Goal: Task Accomplishment & Management: Manage account settings

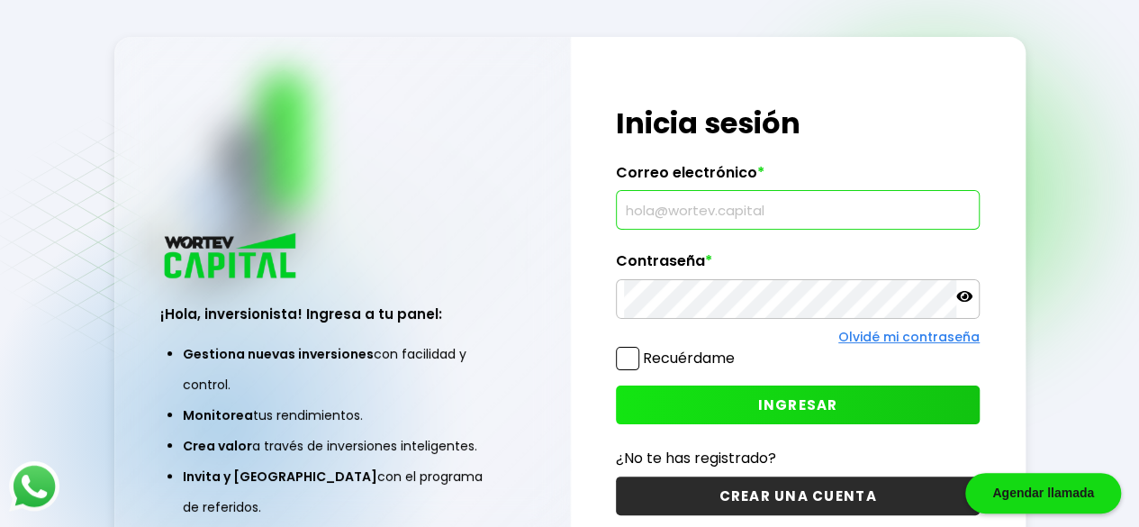
click at [710, 212] on input "text" at bounding box center [798, 210] width 348 height 38
type input "[DOMAIN_NAME][EMAIL_ADDRESS][DOMAIN_NAME]"
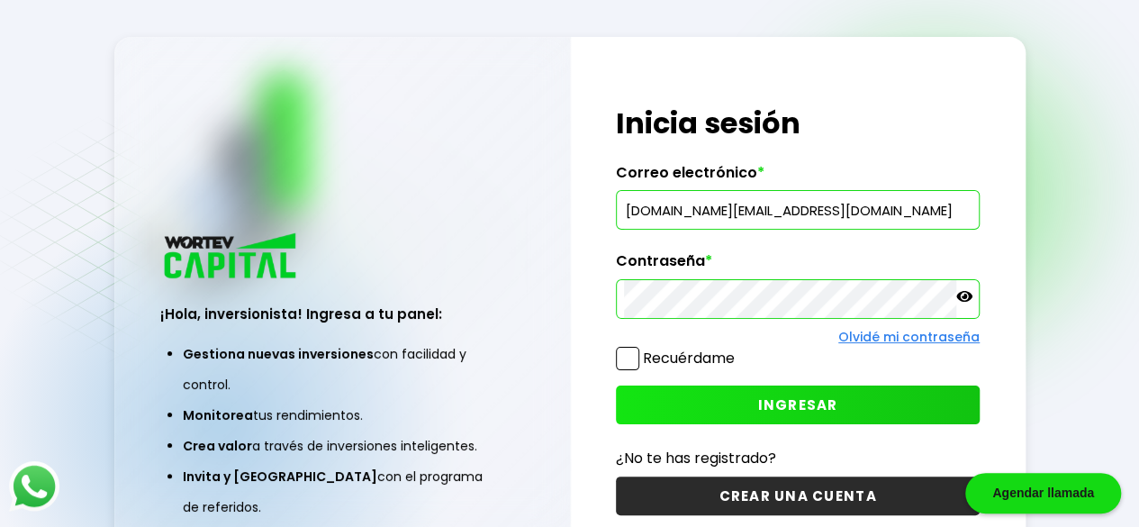
click at [672, 393] on button "INGRESAR" at bounding box center [798, 404] width 364 height 39
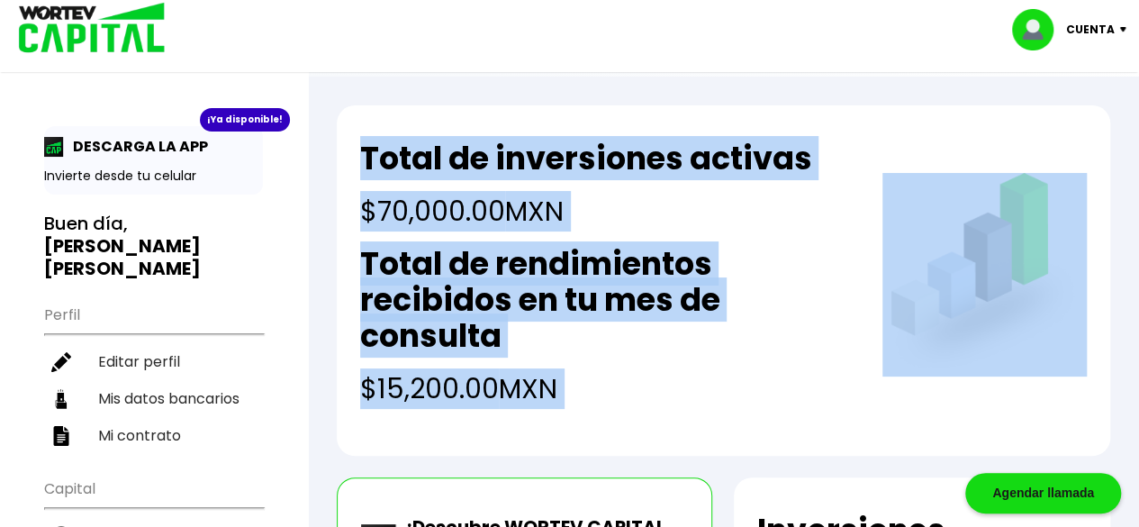
drag, startPoint x: 672, startPoint y: 393, endPoint x: 951, endPoint y: 227, distance: 324.6
click at [726, 257] on h2 "Total de rendimientos recibidos en tu mes de consulta" at bounding box center [607, 300] width 494 height 108
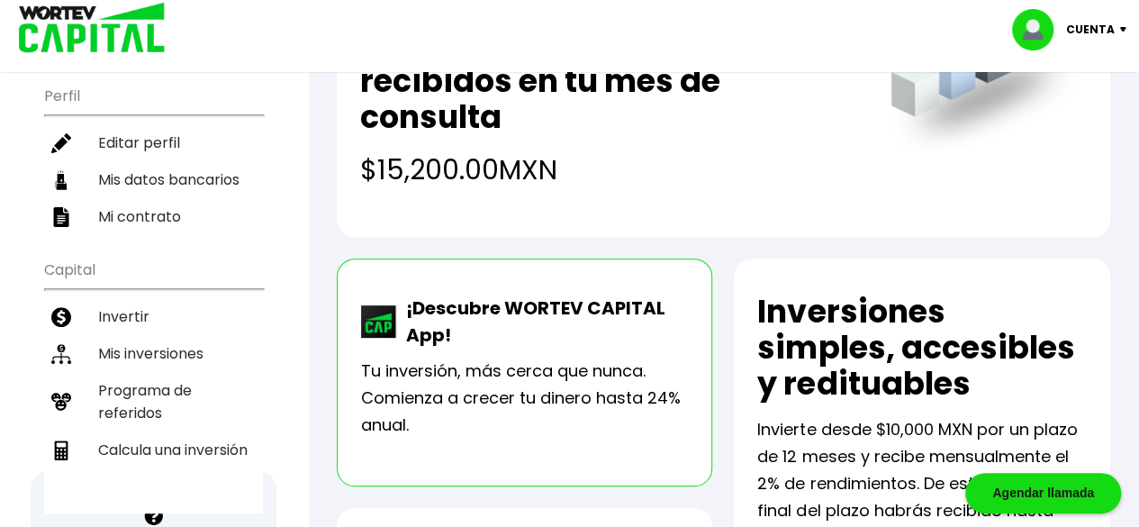
scroll to position [214, 0]
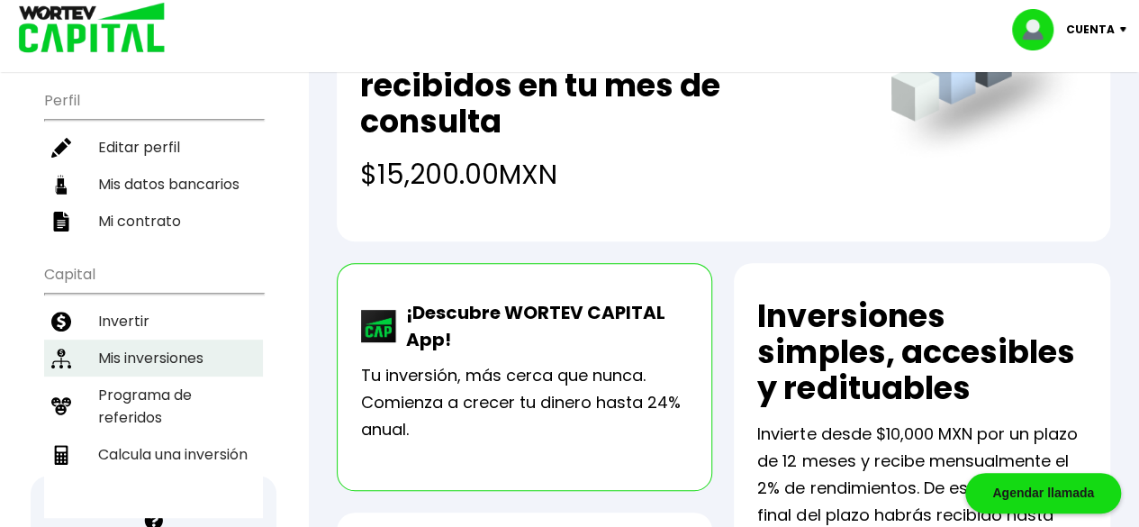
click at [131, 339] on li "Mis inversiones" at bounding box center [153, 357] width 219 height 37
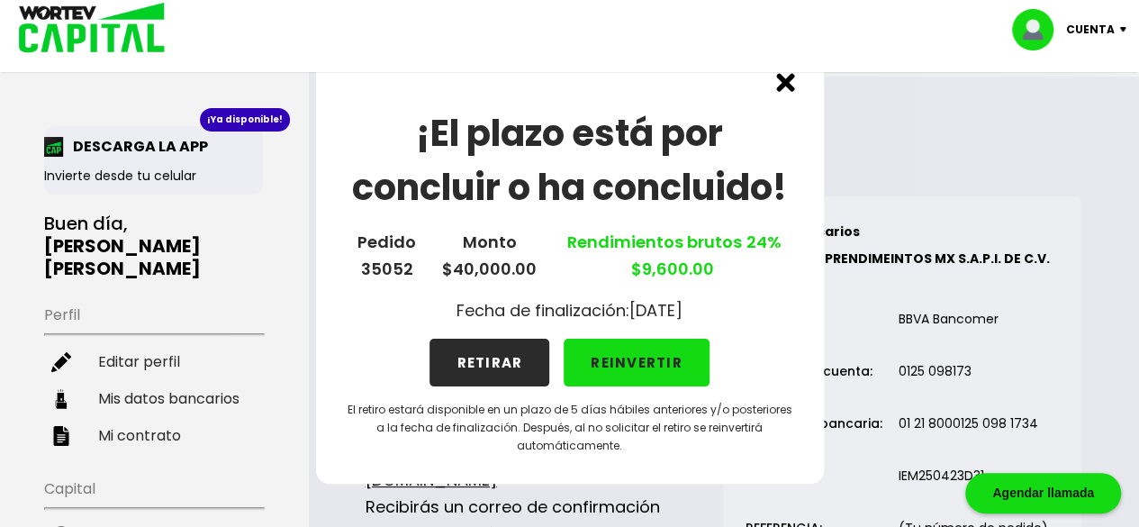
click at [631, 358] on button "REINVERTIR" at bounding box center [637, 363] width 146 height 48
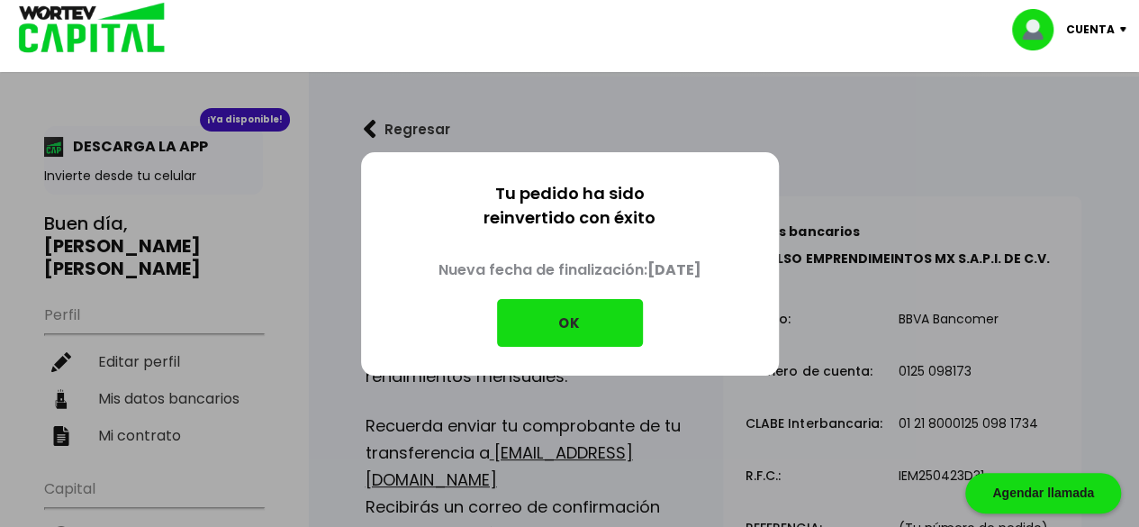
click at [585, 314] on button "OK" at bounding box center [570, 323] width 146 height 48
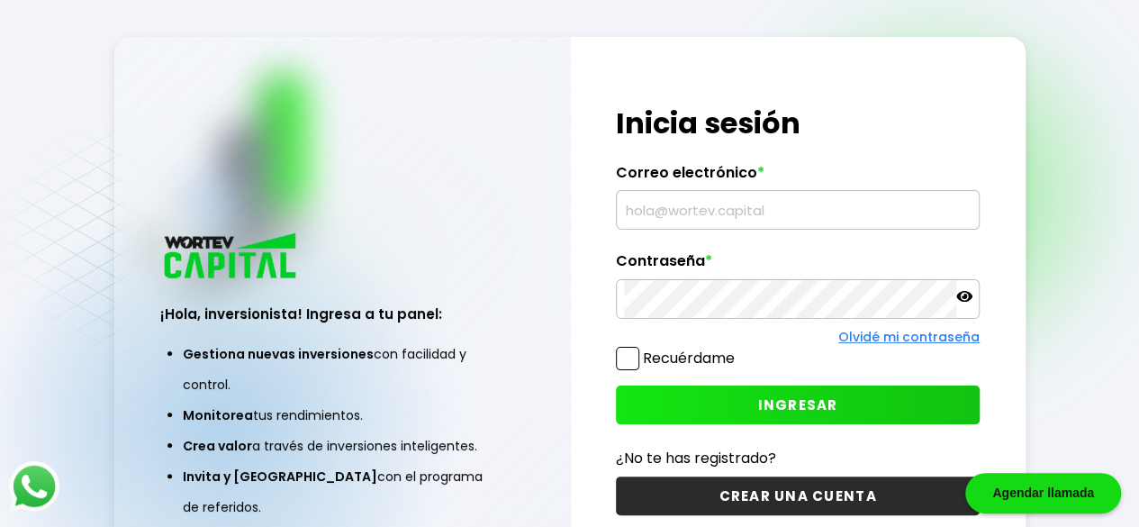
click at [710, 213] on input "text" at bounding box center [798, 210] width 348 height 38
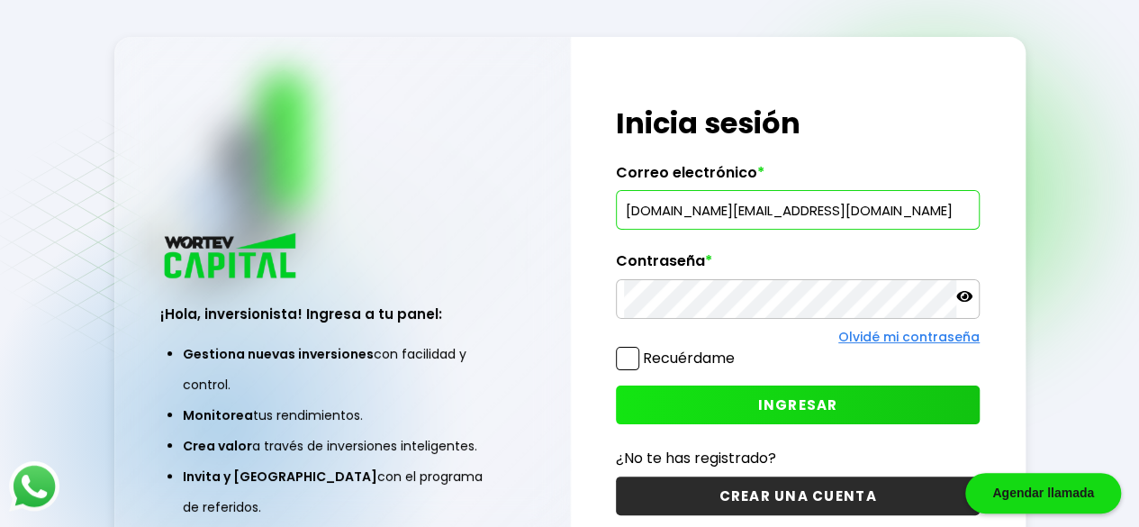
type input "[DOMAIN_NAME][EMAIL_ADDRESS][DOMAIN_NAME]"
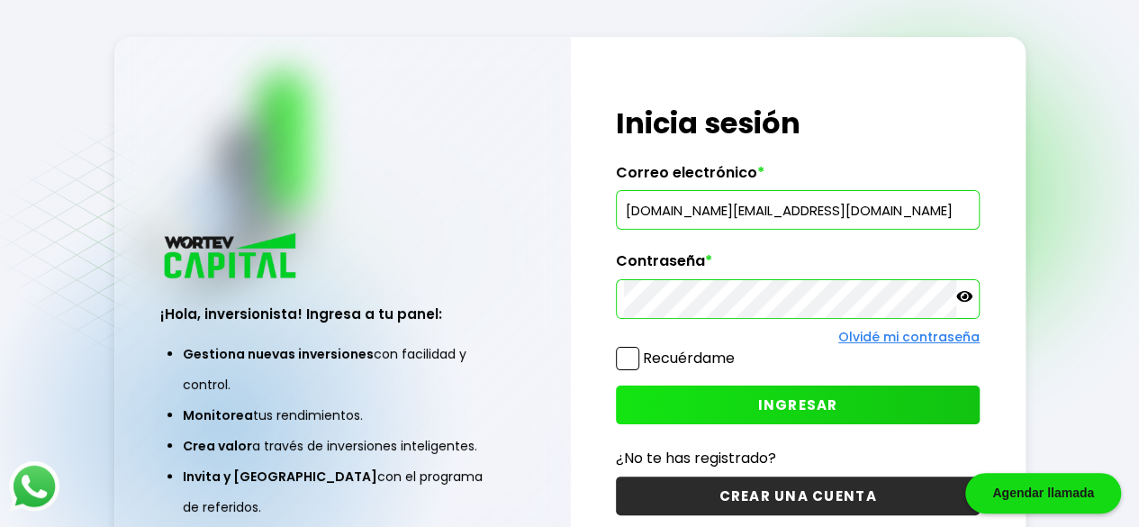
click at [735, 402] on button "INGRESAR" at bounding box center [798, 404] width 364 height 39
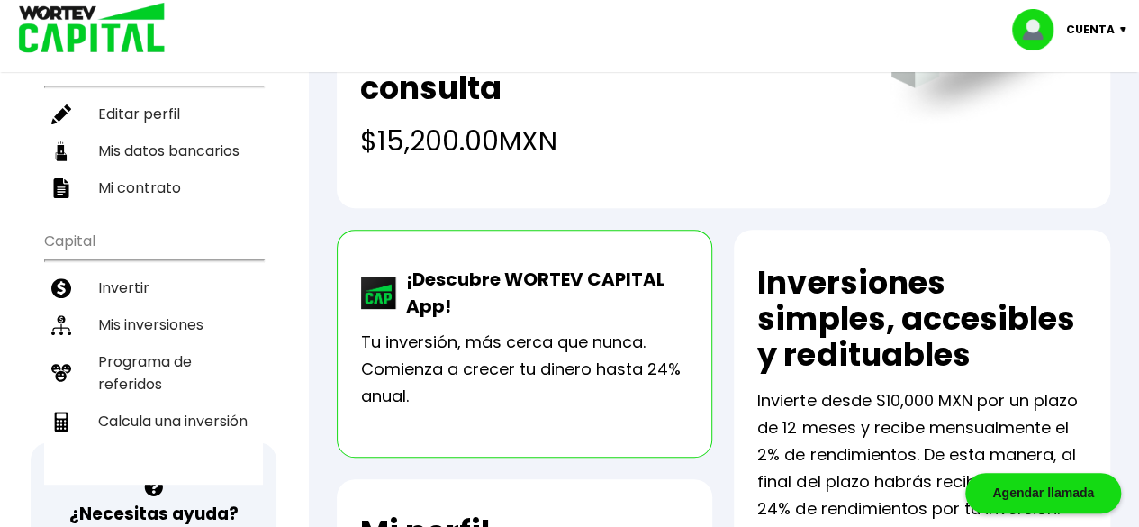
scroll to position [289, 0]
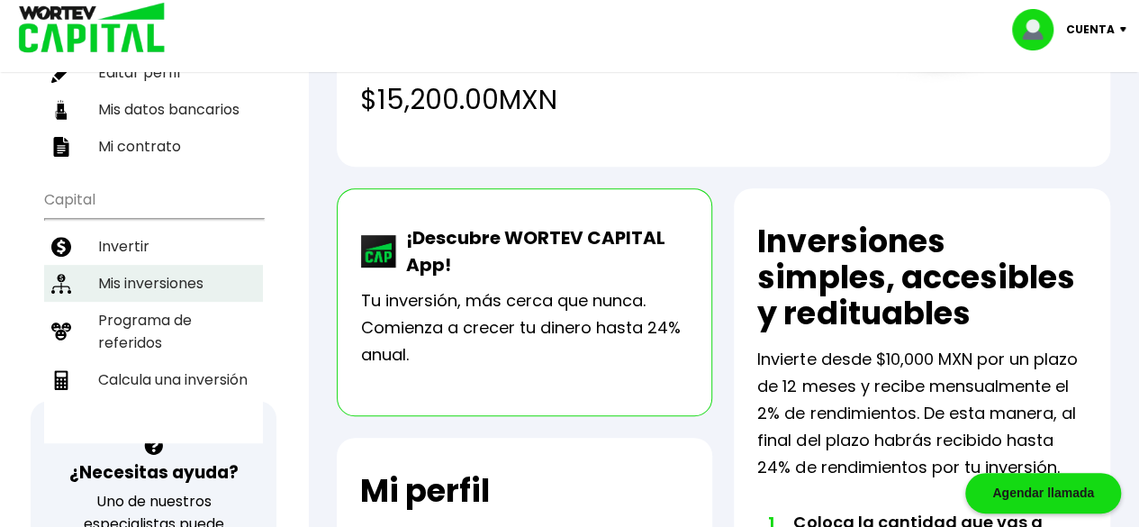
click at [94, 265] on li "Mis inversiones" at bounding box center [153, 283] width 219 height 37
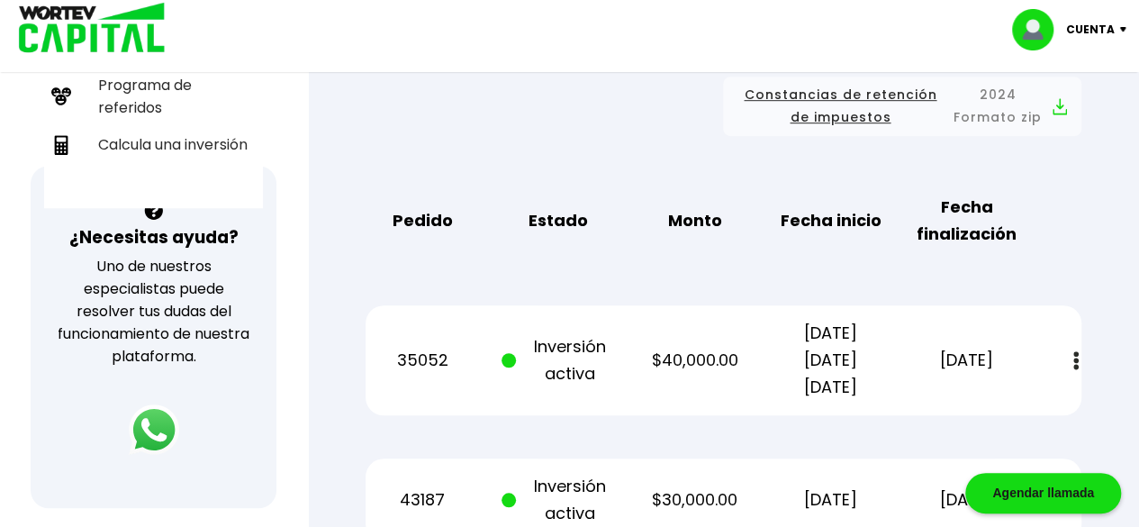
scroll to position [520, 0]
